Goal: Find specific page/section: Find specific page/section

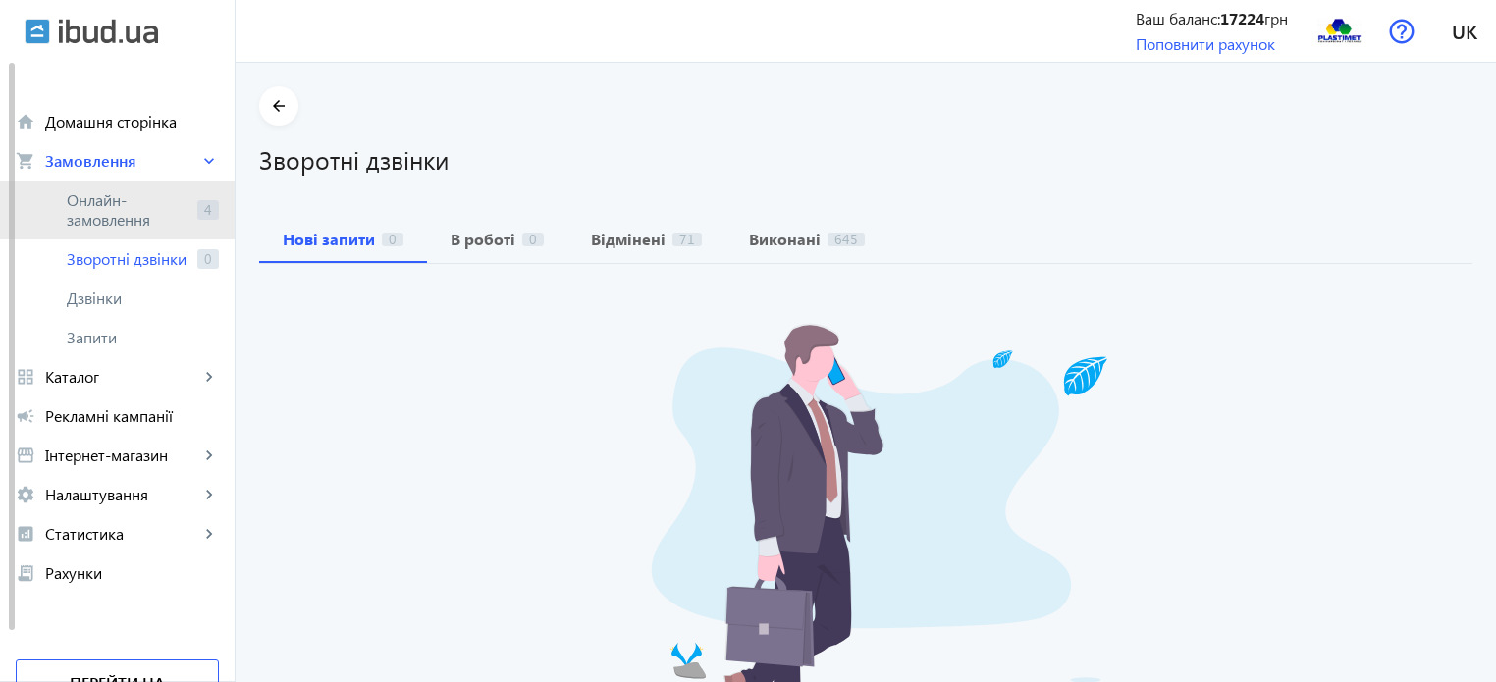
click at [149, 206] on span "Онлайн-замовлення" at bounding box center [128, 209] width 123 height 39
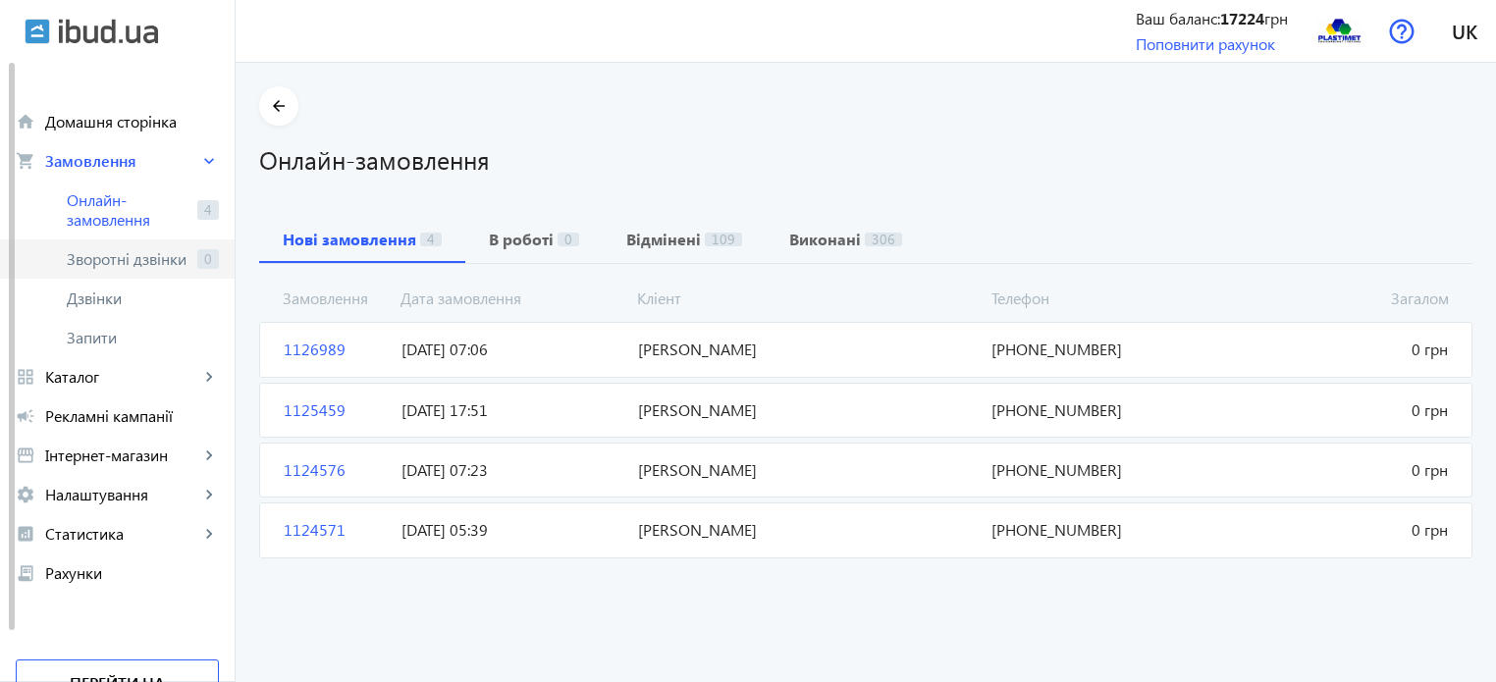
click at [116, 260] on span "Зворотні дзвінки" at bounding box center [128, 259] width 123 height 20
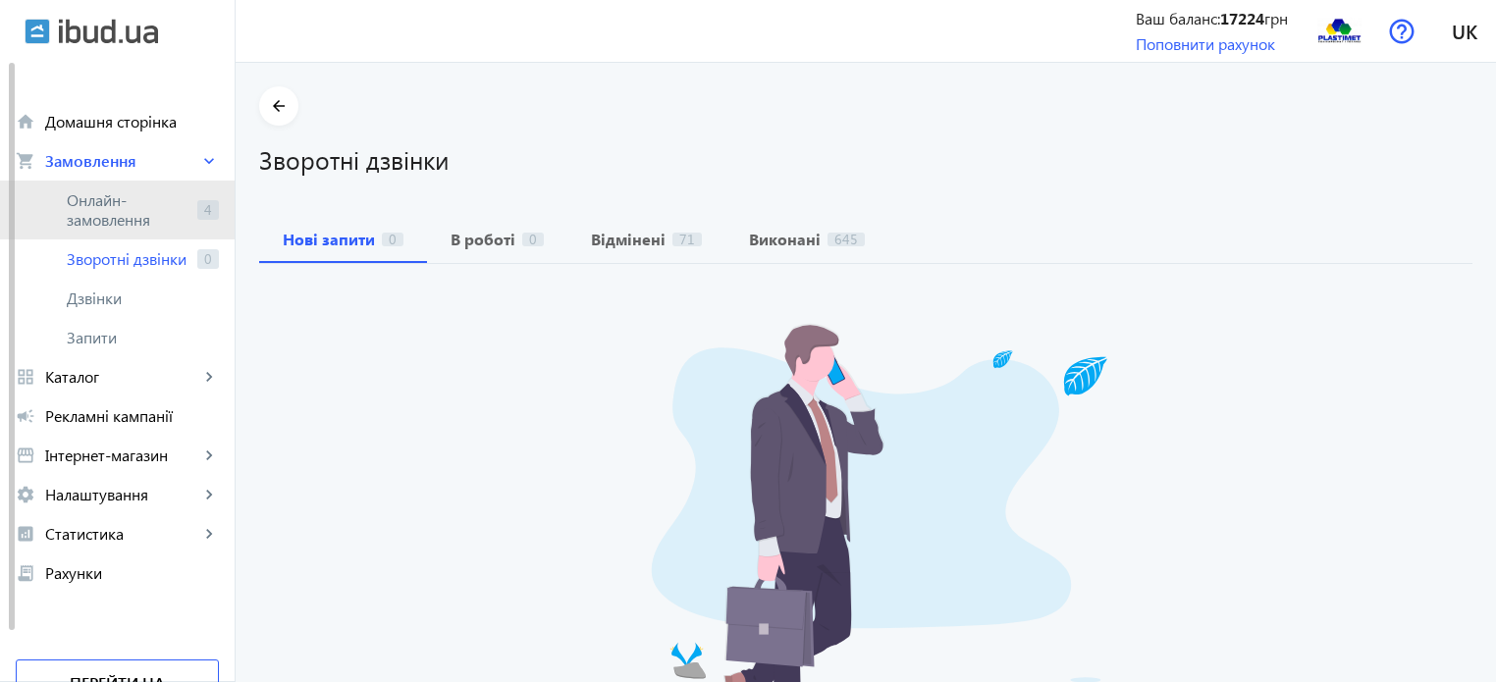
click at [103, 200] on span "Онлайн-замовлення" at bounding box center [128, 209] width 123 height 39
